Goal: Navigation & Orientation: Find specific page/section

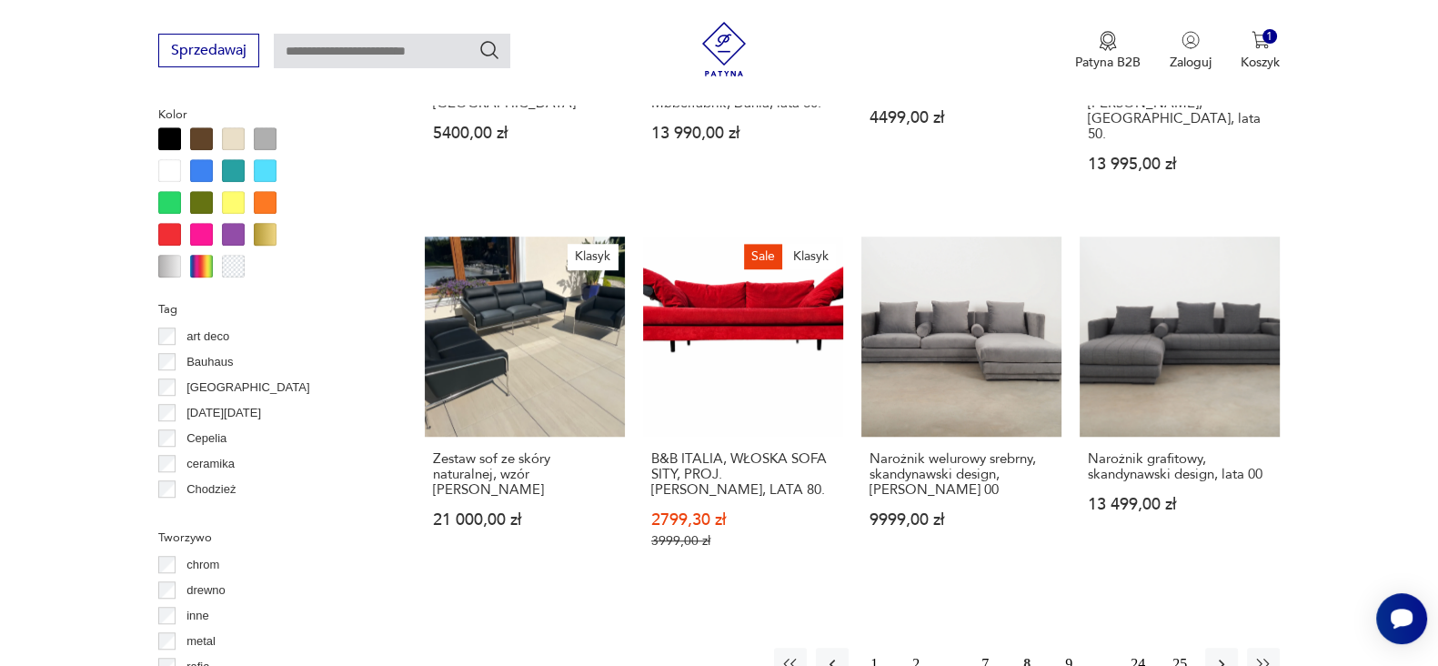
click at [1060, 648] on button "9" at bounding box center [1068, 664] width 33 height 33
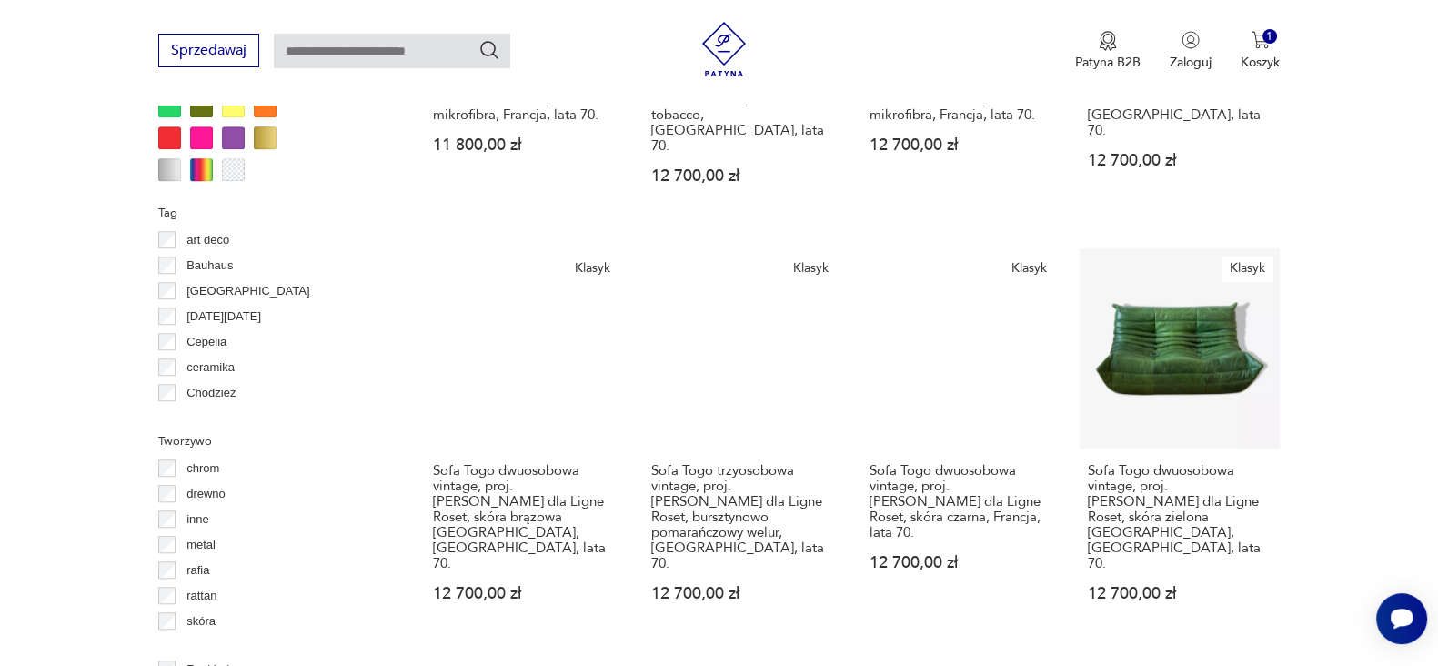
scroll to position [1809, 0]
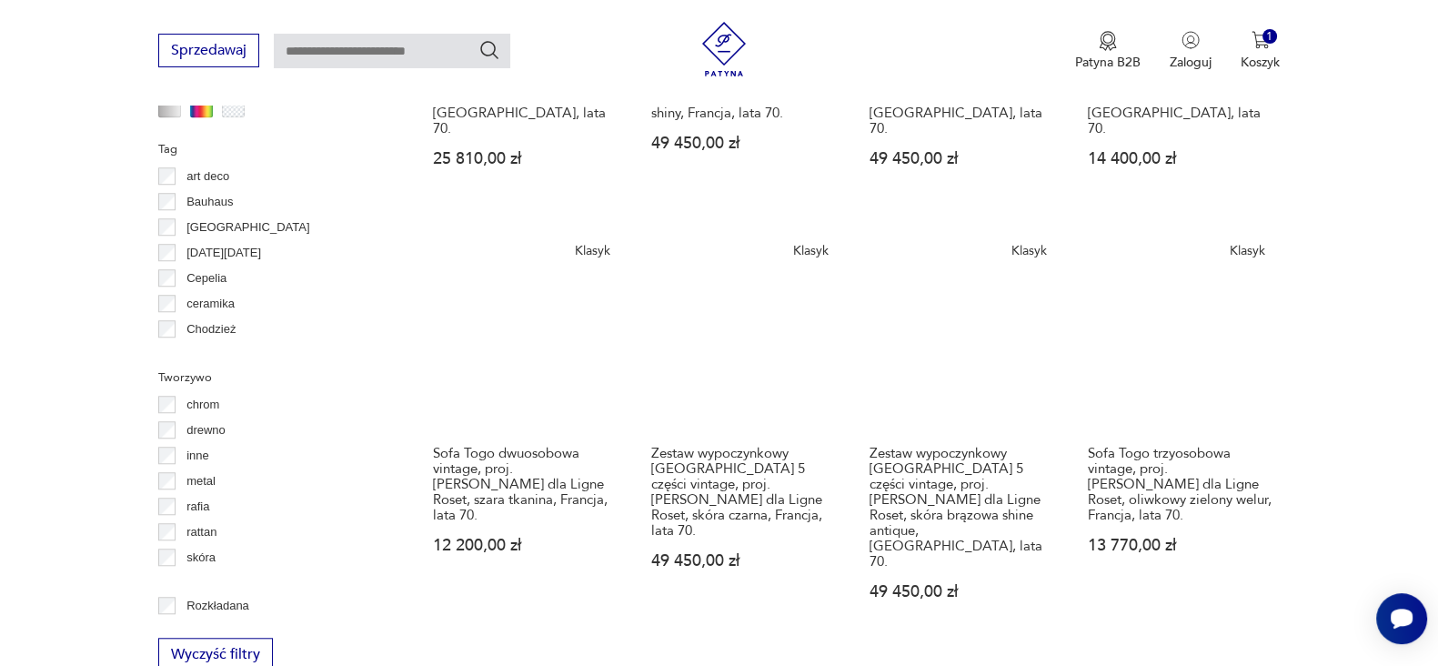
scroll to position [1873, 0]
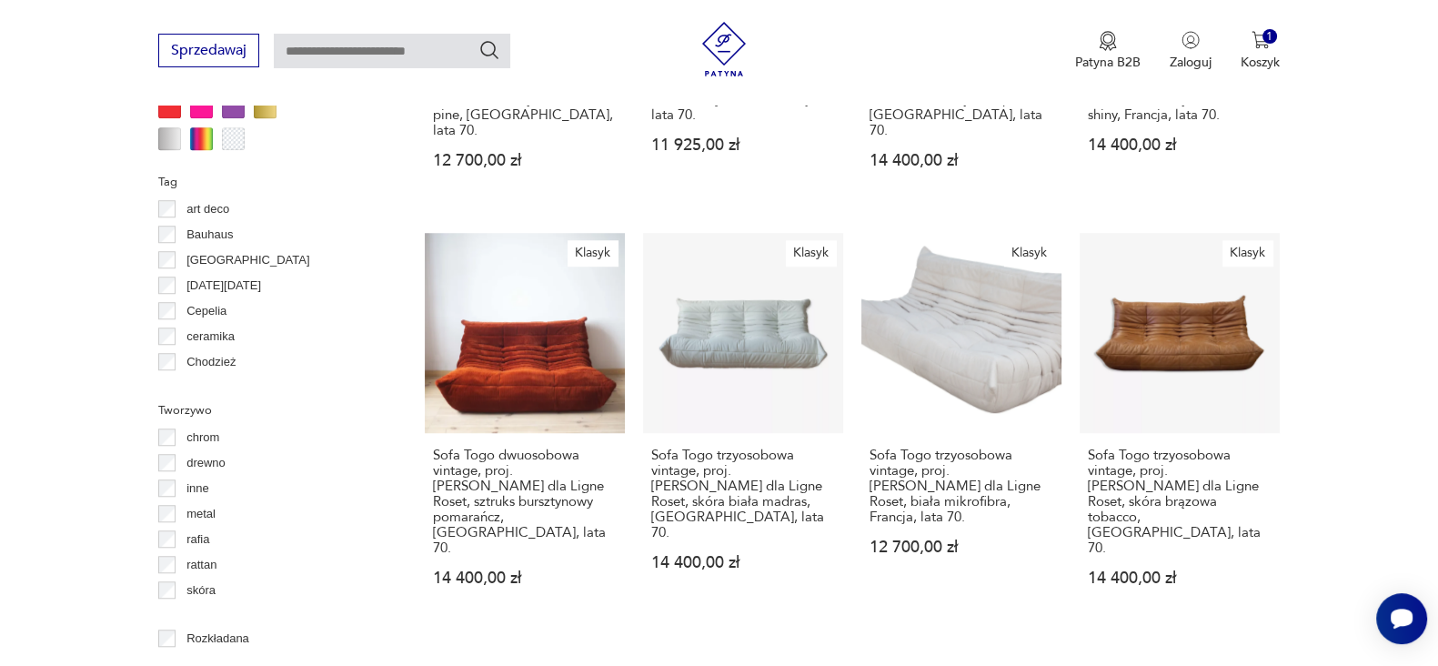
scroll to position [1883, 0]
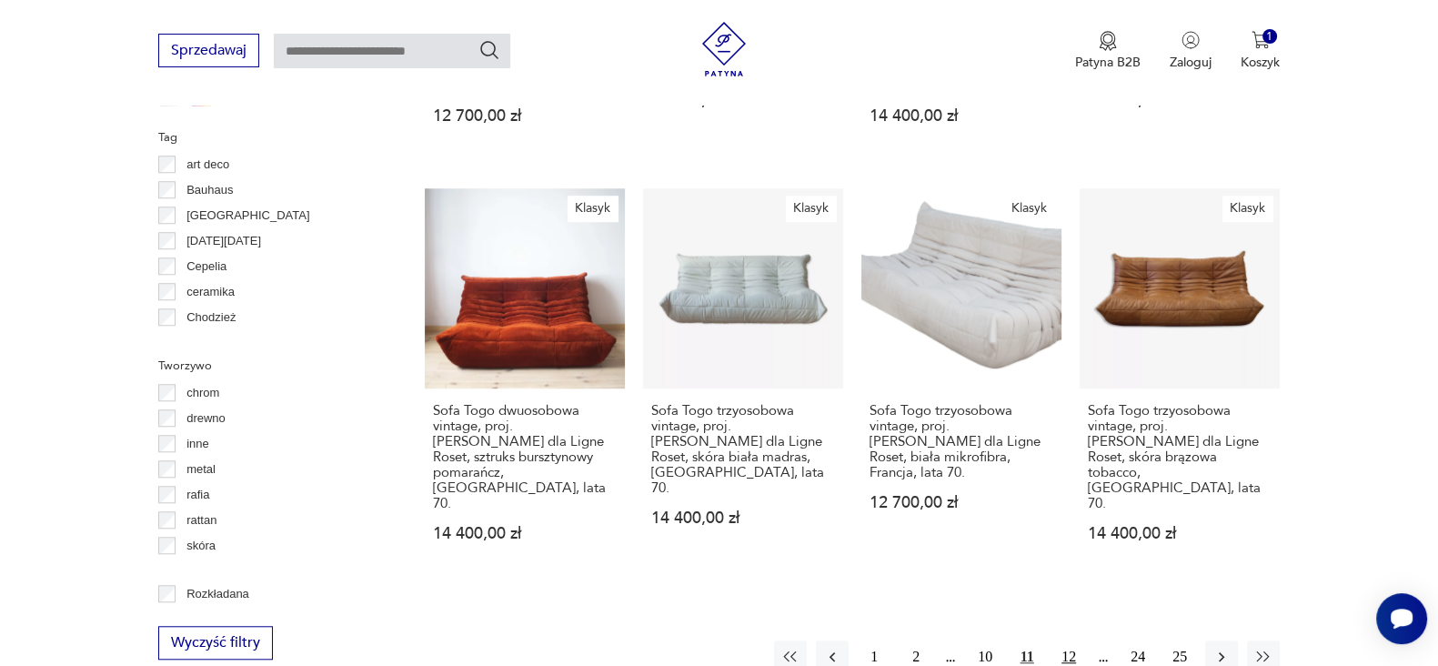
click at [1070, 640] on button "12" at bounding box center [1068, 656] width 33 height 33
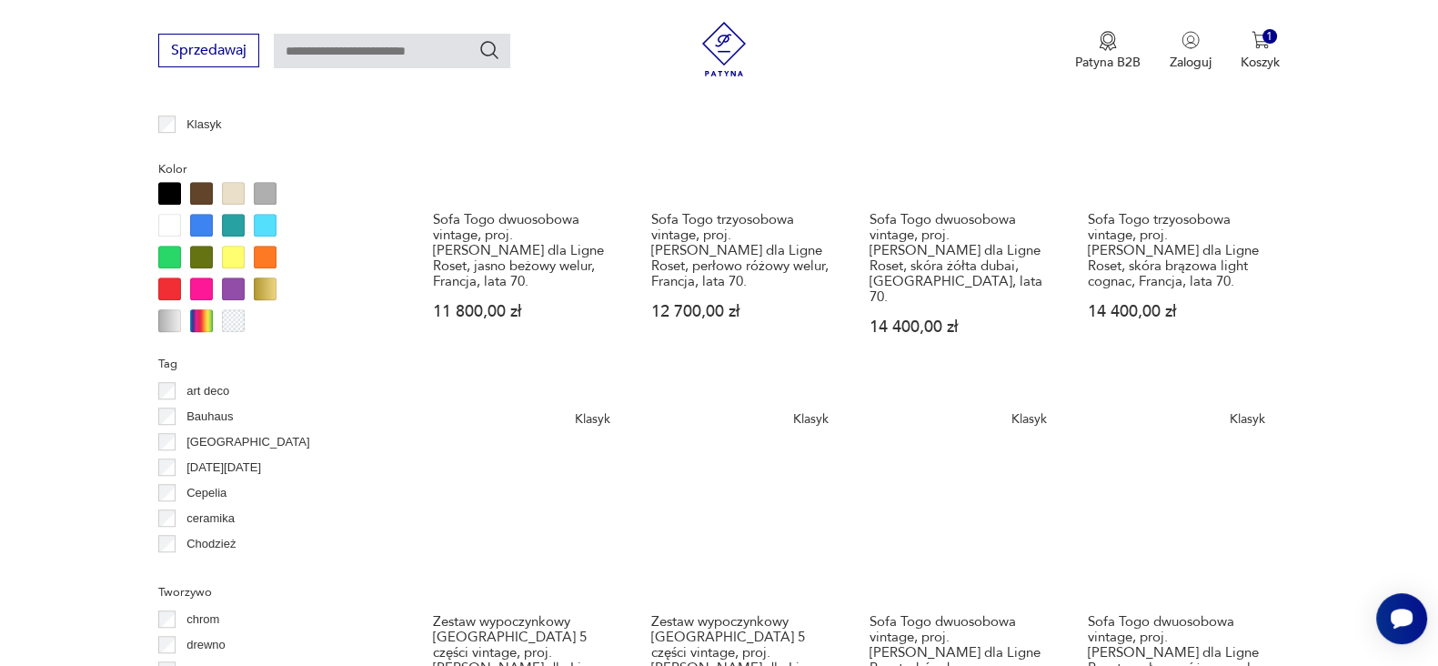
scroll to position [2189, 0]
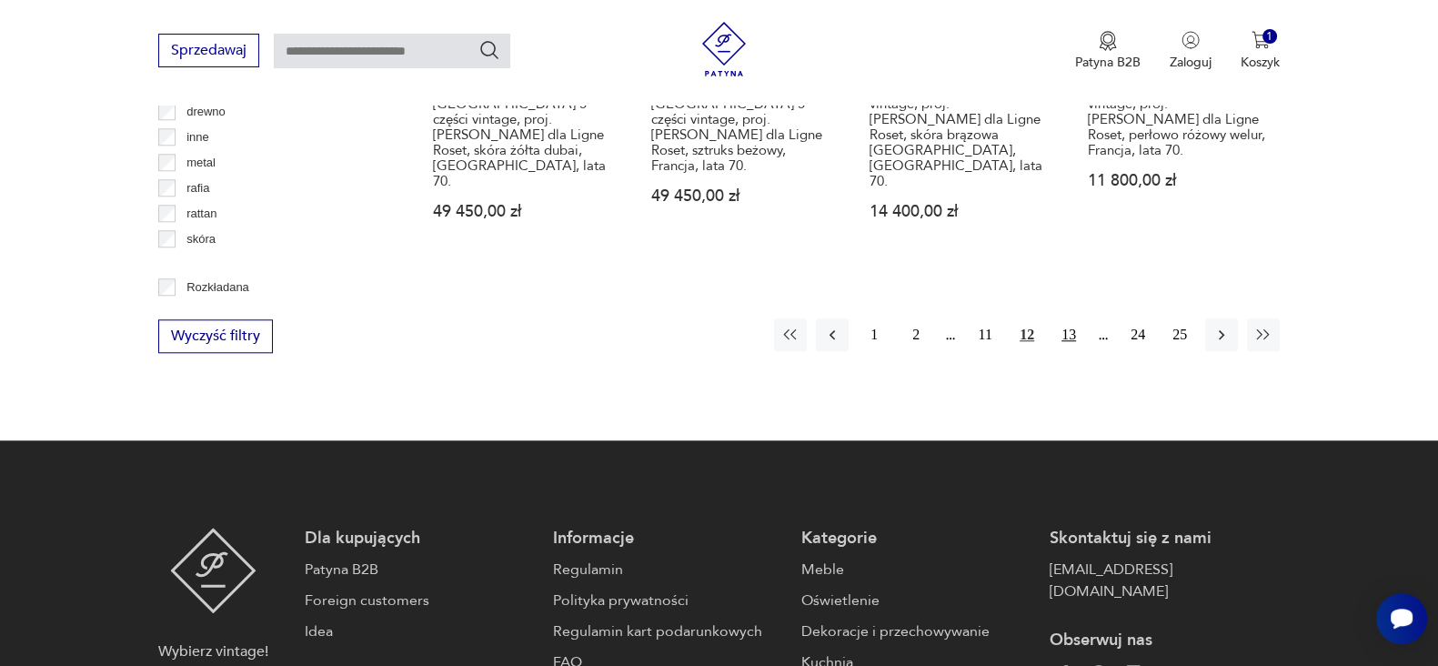
click at [1060, 318] on button "13" at bounding box center [1068, 334] width 33 height 33
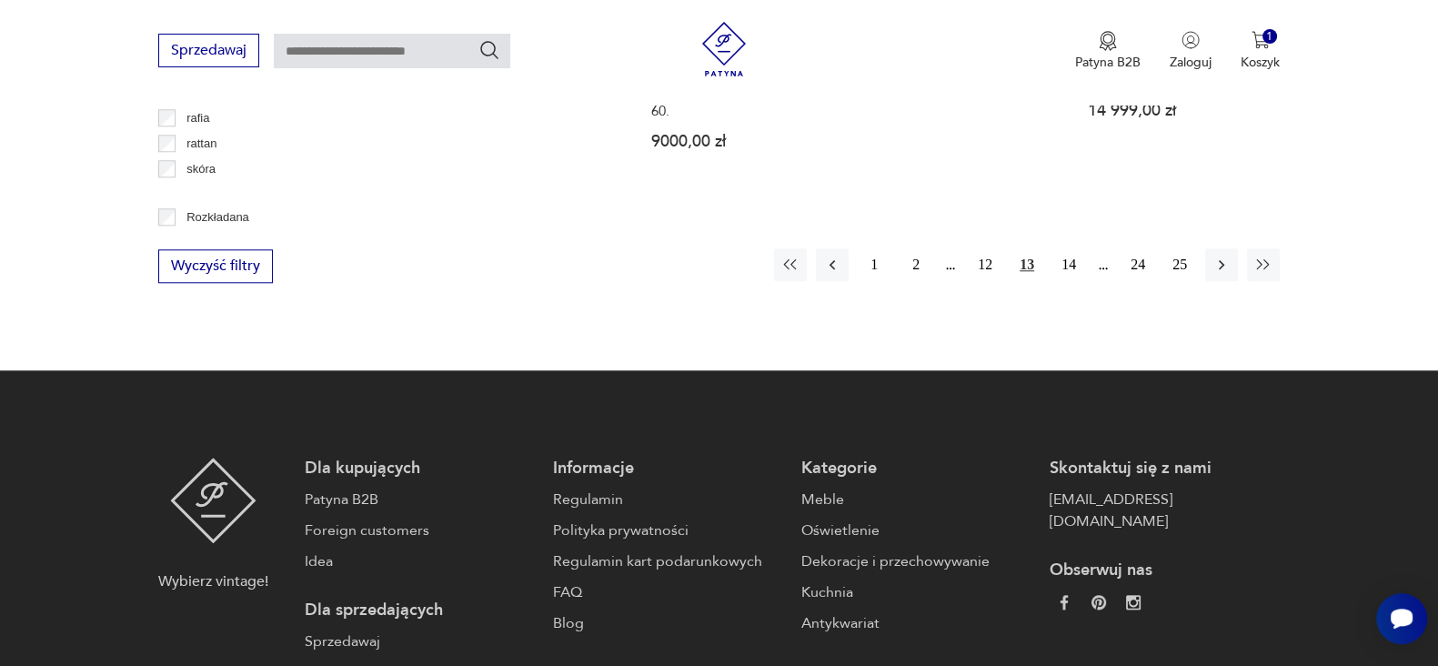
scroll to position [2260, 0]
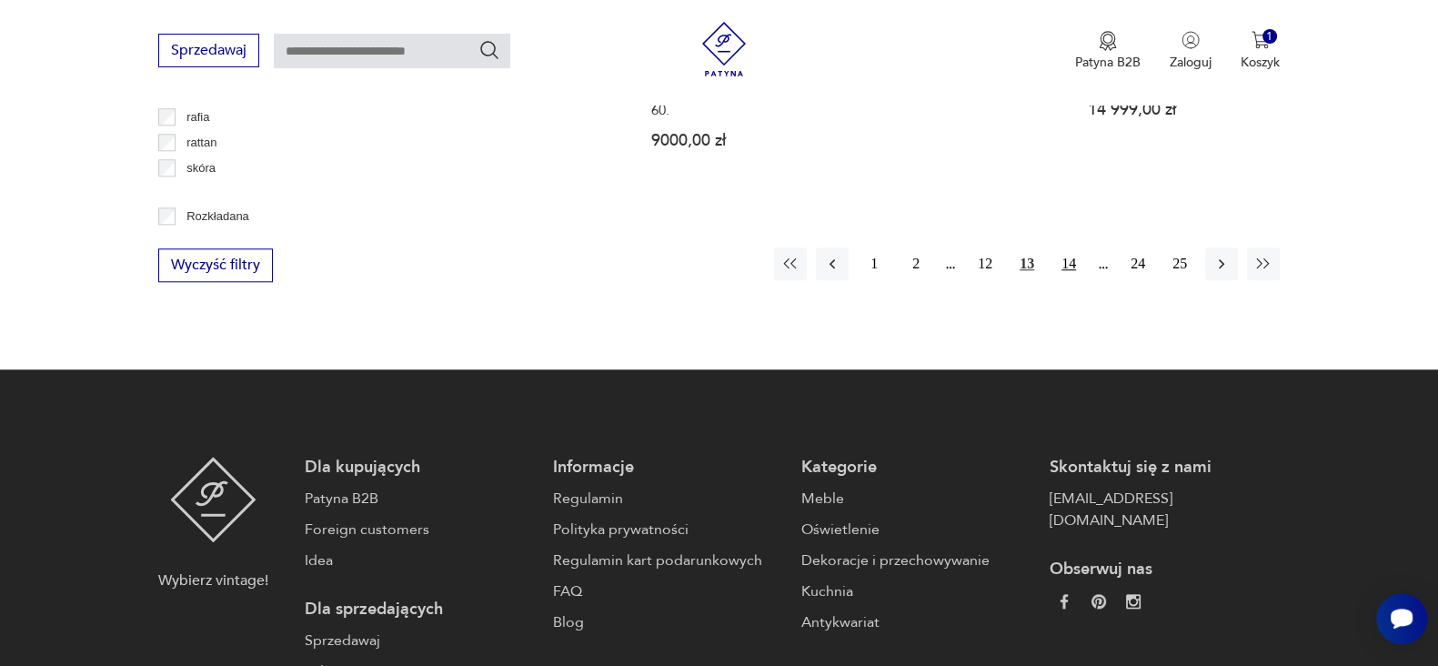
click at [1070, 247] on button "14" at bounding box center [1068, 263] width 33 height 33
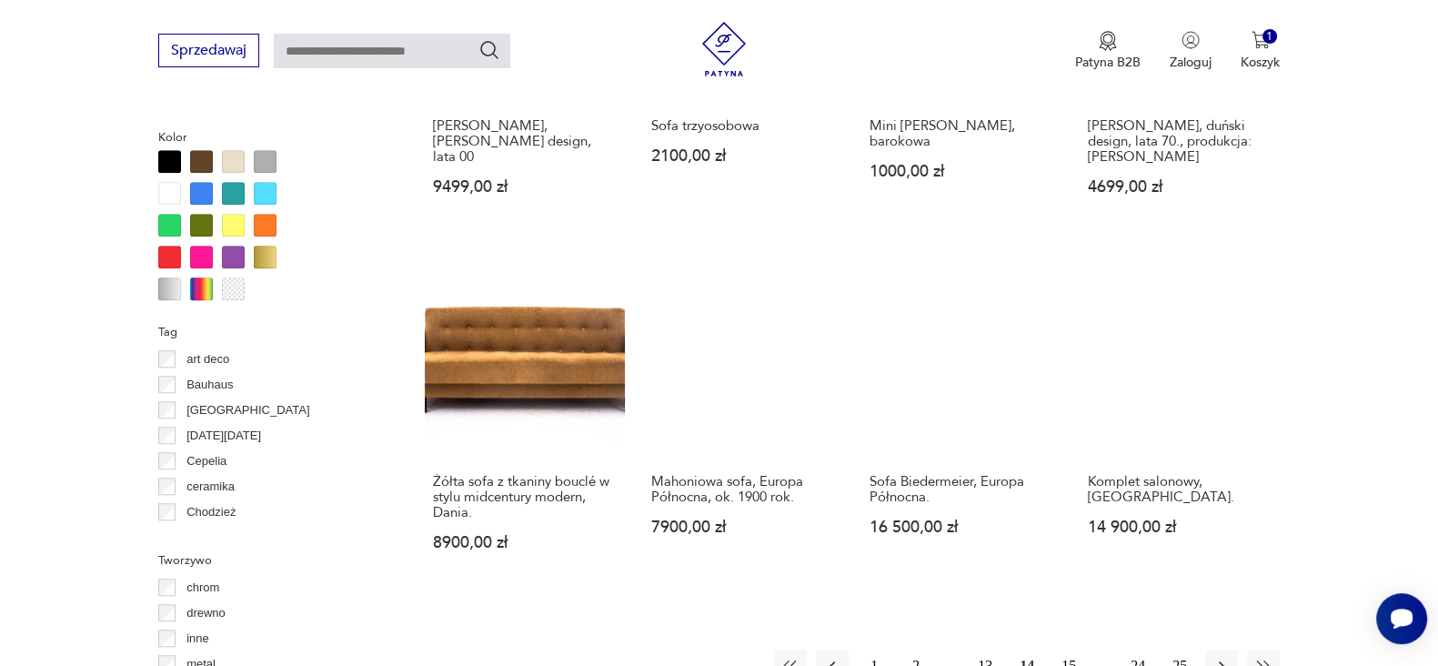
scroll to position [1689, 0]
